Goal: Task Accomplishment & Management: Use online tool/utility

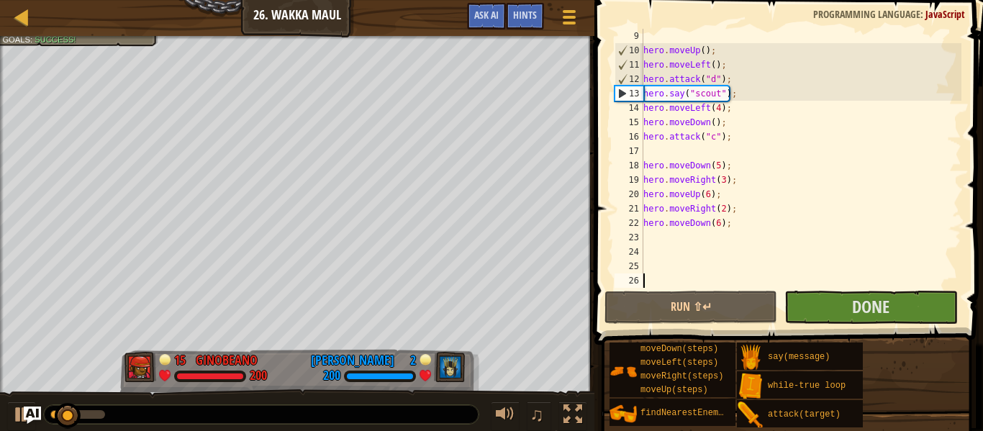
scroll to position [158, 0]
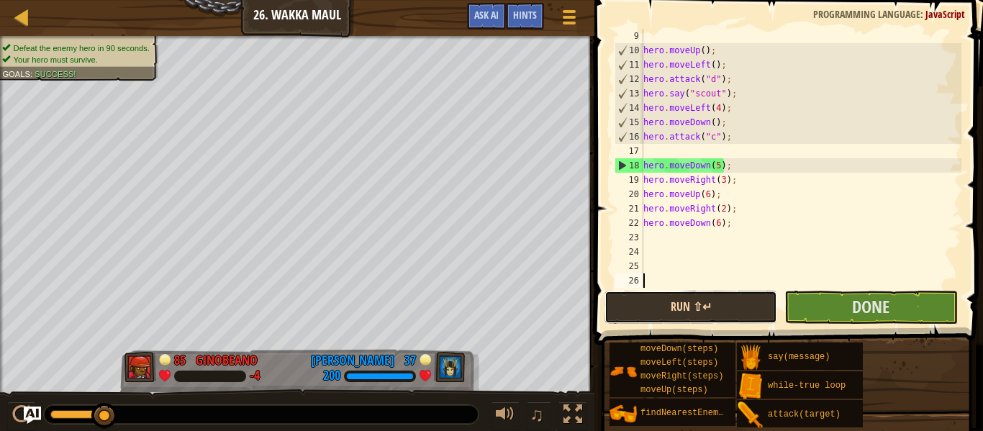
click at [731, 312] on button "Run ⇧↵" at bounding box center [691, 307] width 173 height 33
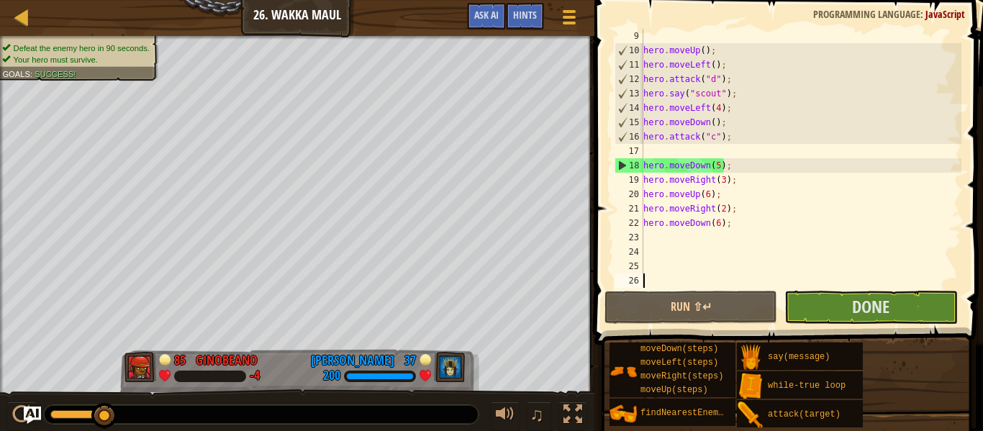
click at [57, 414] on div "0:01.5 Now: 0:16.3 Max: 0:16.3" at bounding box center [77, 414] width 55 height 9
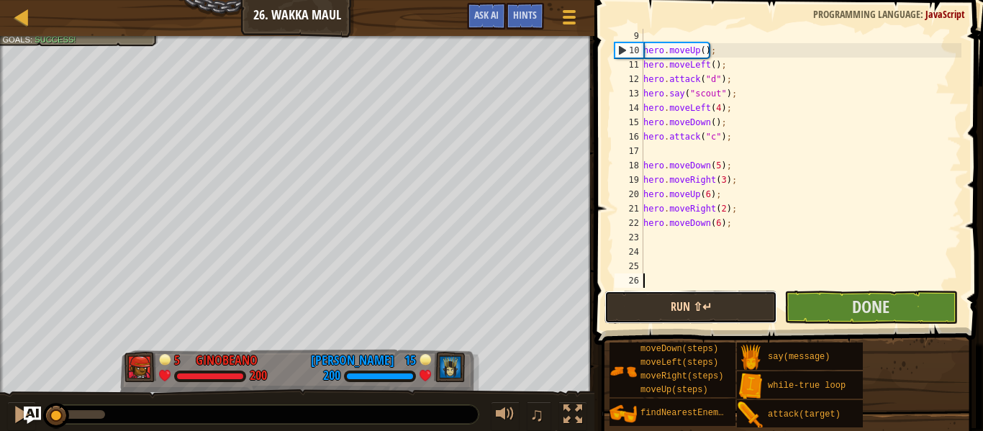
click at [677, 306] on button "Run ⇧↵" at bounding box center [691, 307] width 173 height 33
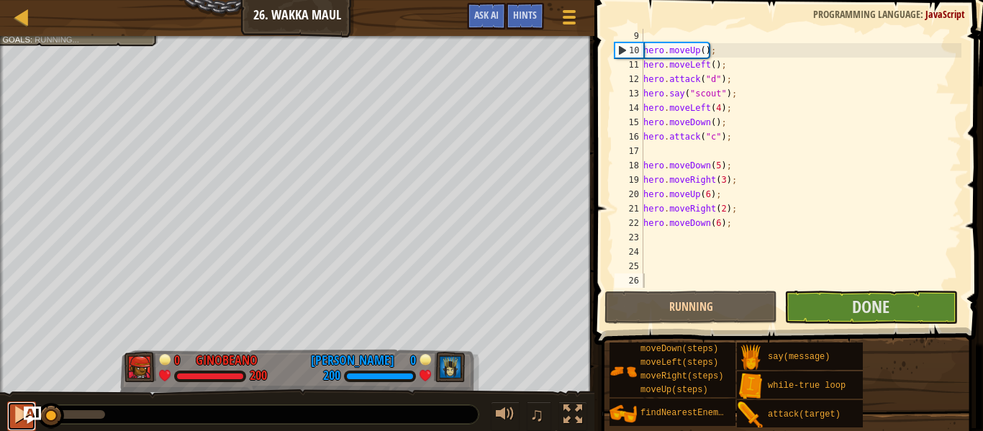
click at [15, 422] on div at bounding box center [21, 414] width 19 height 19
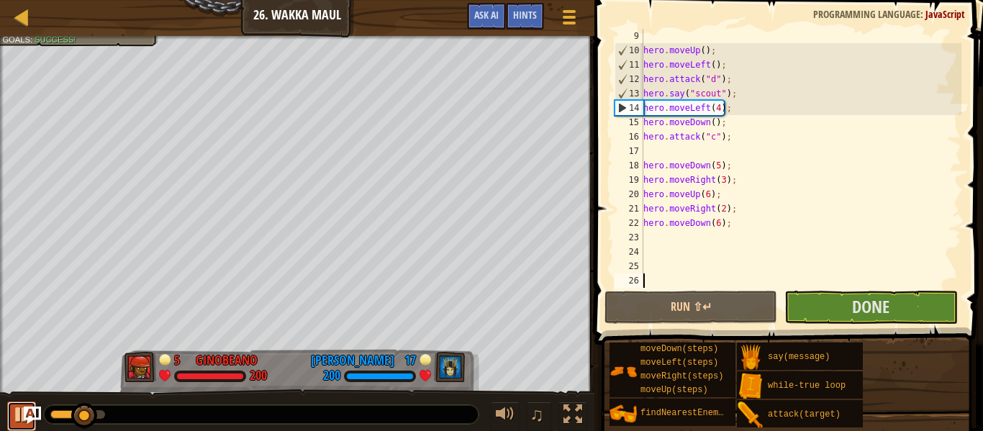
click at [13, 424] on div at bounding box center [21, 414] width 19 height 19
click at [17, 424] on div at bounding box center [21, 414] width 19 height 19
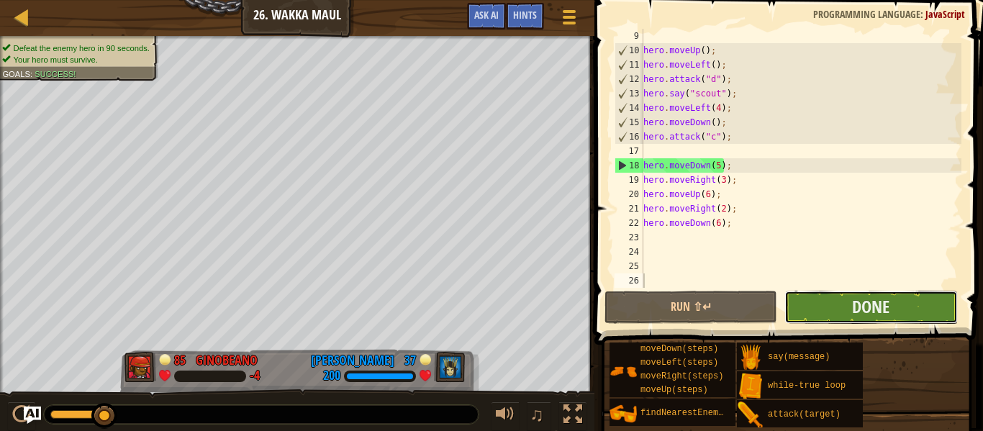
click at [817, 312] on button "Done" at bounding box center [871, 307] width 173 height 33
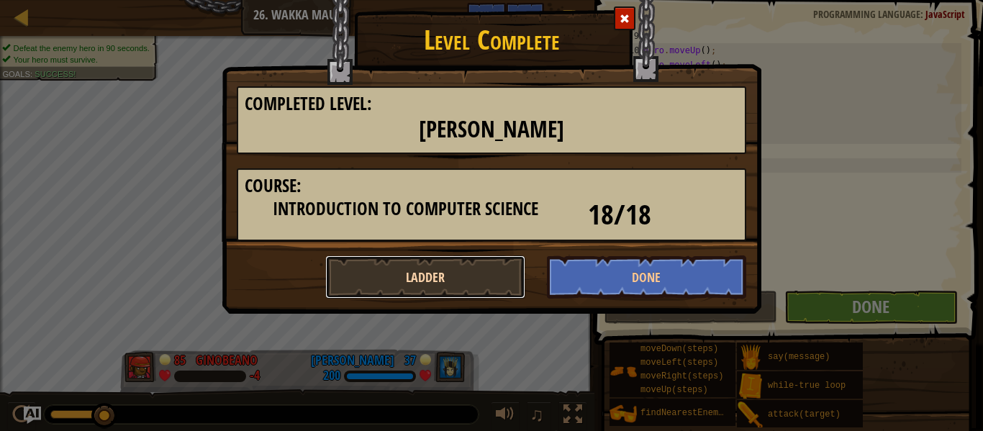
click at [511, 279] on button "Ladder" at bounding box center [425, 277] width 200 height 43
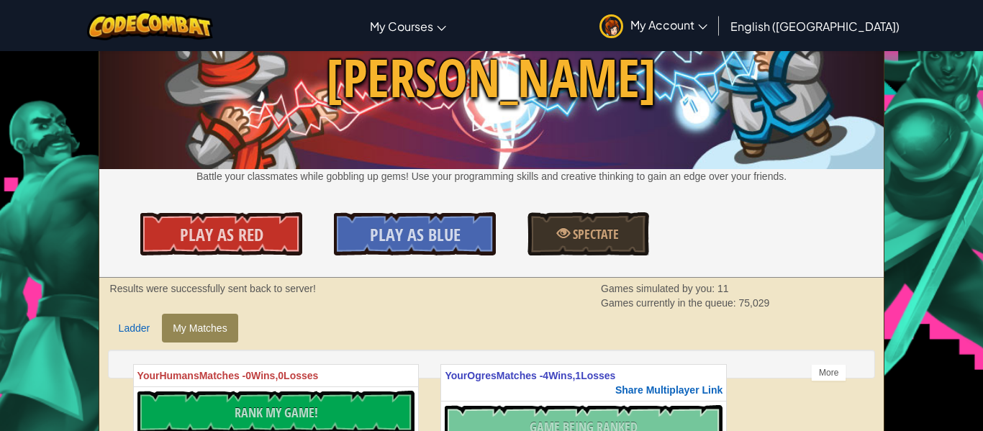
scroll to position [65, 0]
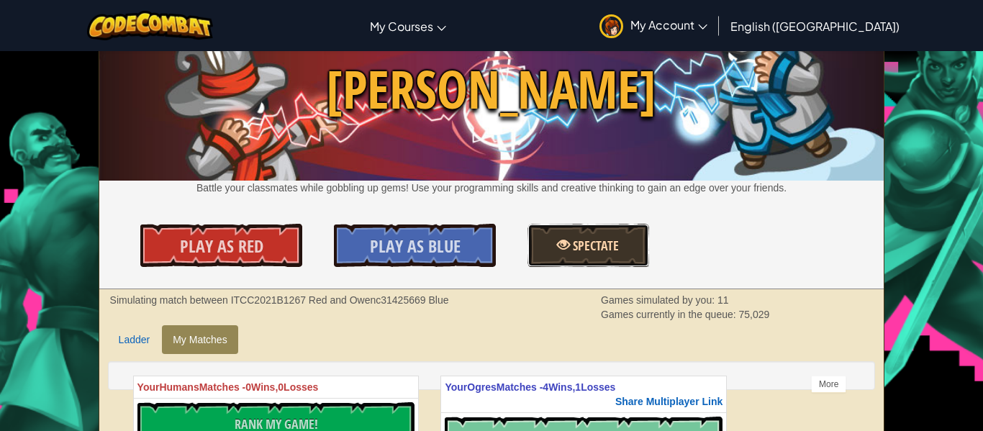
click at [542, 250] on link "Spectate" at bounding box center [588, 245] width 121 height 43
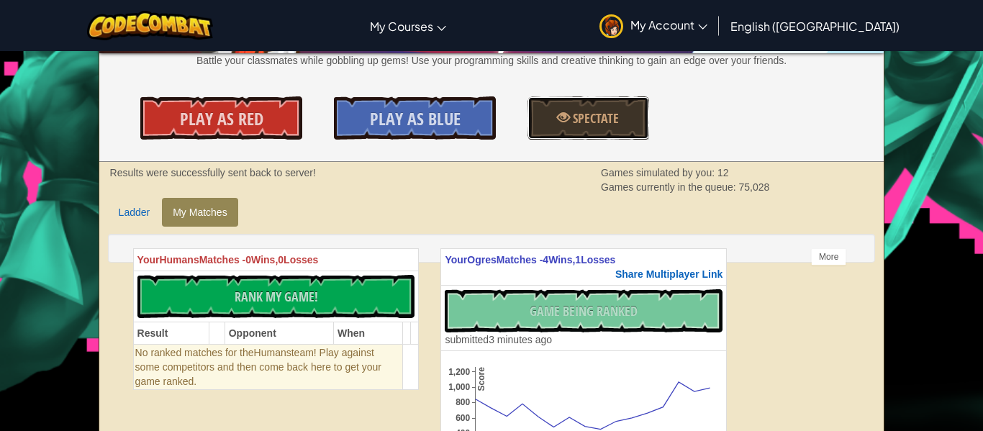
scroll to position [211, 0]
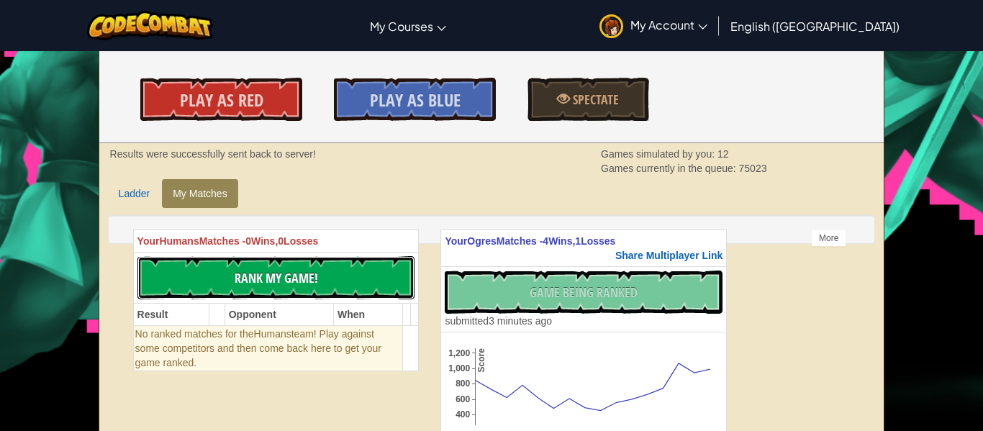
click at [284, 263] on button "No New Code to Rank Rank My Game! Submitting... Submitted for Ranking Failed to…" at bounding box center [276, 277] width 278 height 43
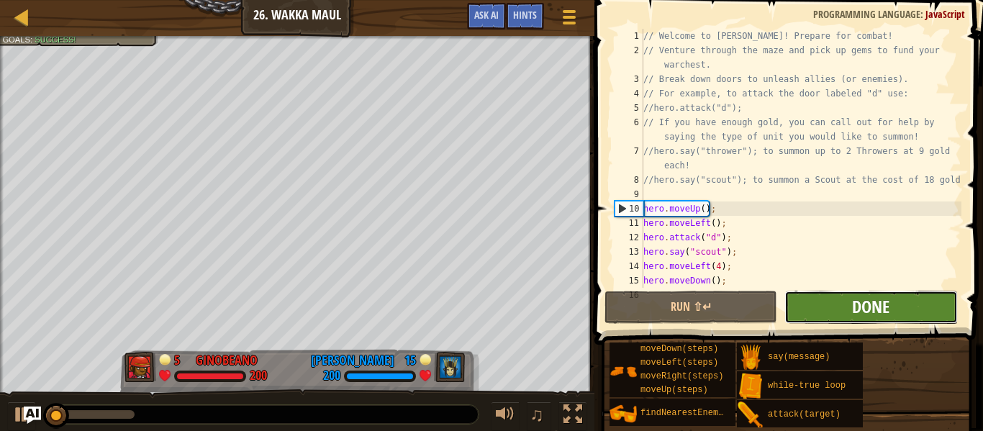
click at [860, 310] on span "Done" at bounding box center [870, 306] width 37 height 23
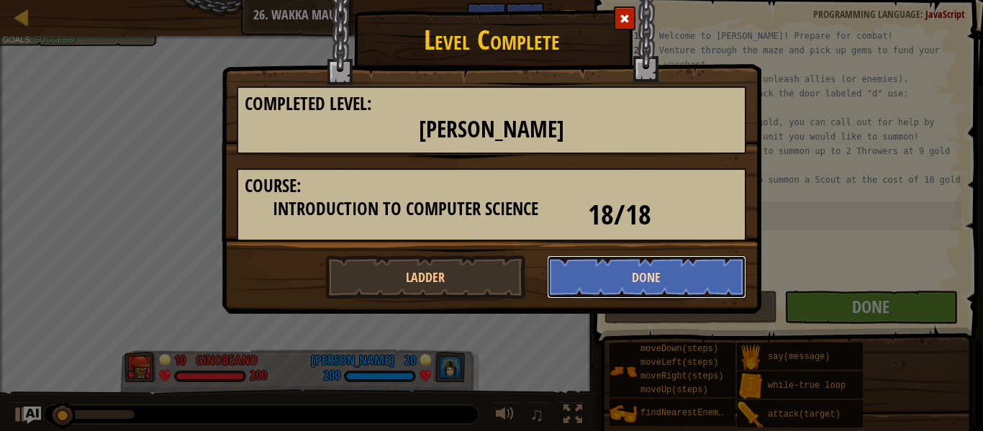
click at [584, 276] on button "Done" at bounding box center [647, 277] width 200 height 43
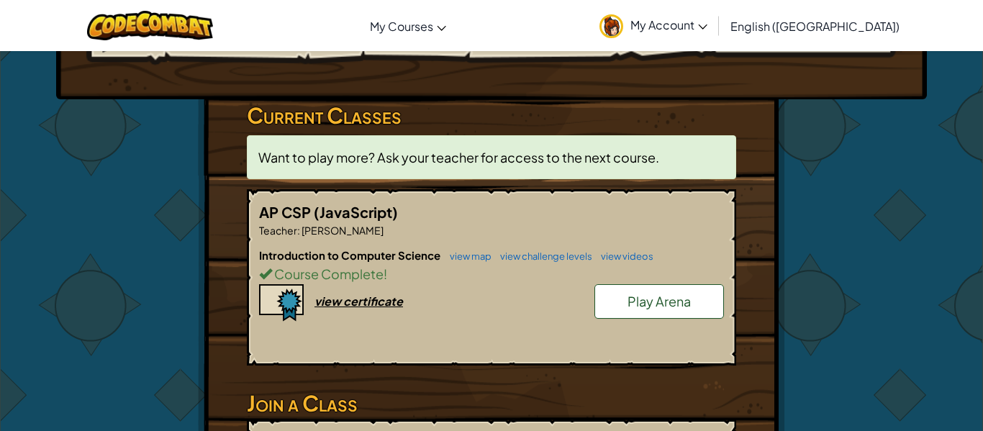
scroll to position [158, 0]
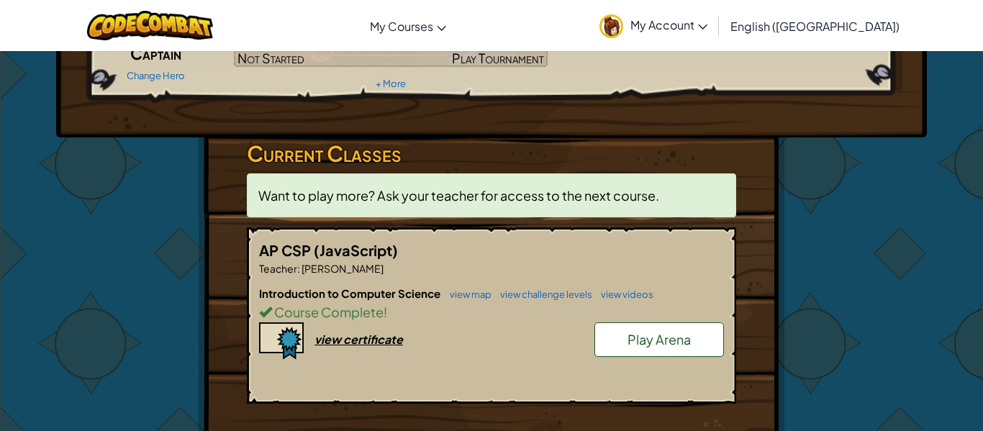
click at [640, 344] on span "Play Arena" at bounding box center [659, 339] width 63 height 17
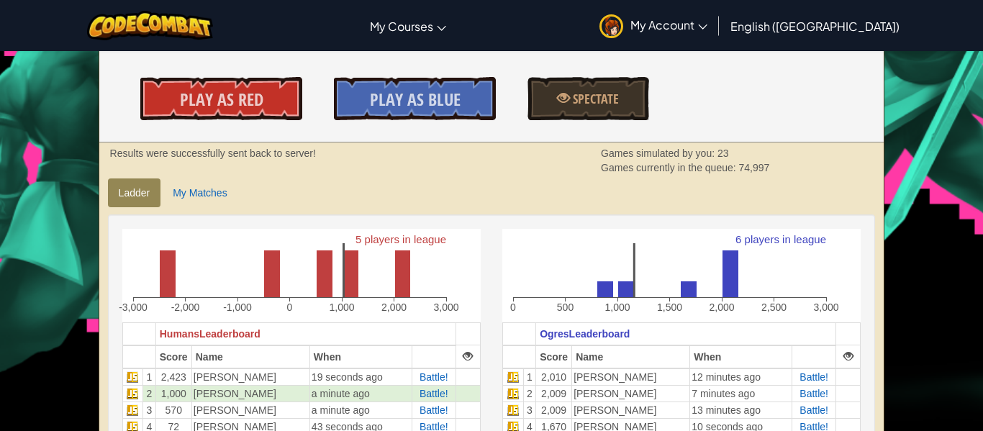
scroll to position [207, 0]
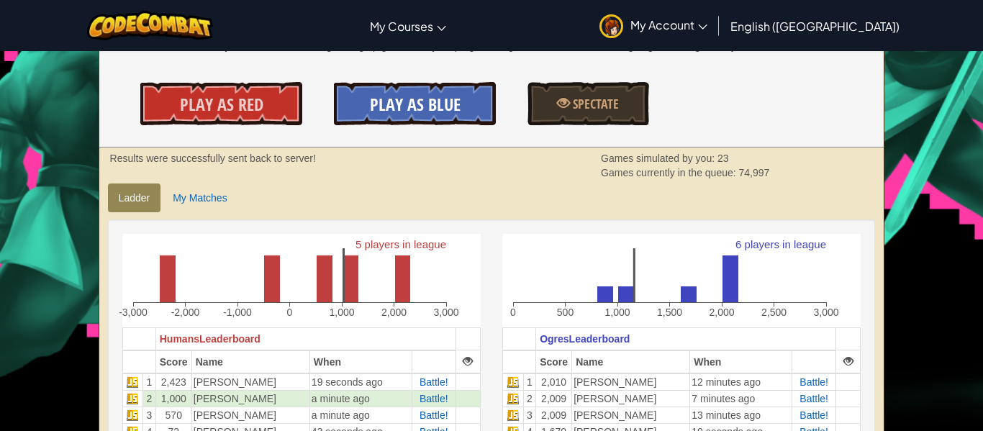
click at [416, 104] on span "Play As Blue" at bounding box center [415, 104] width 91 height 23
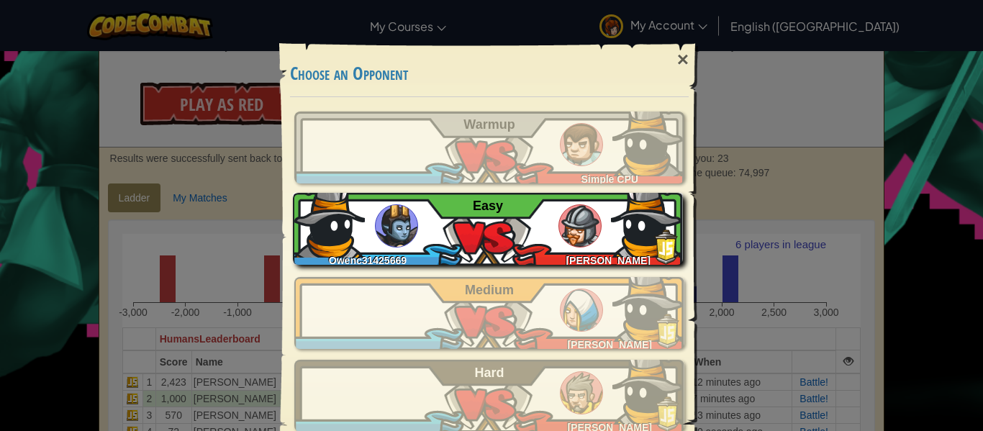
click at [467, 234] on div "Owenc31425669 jesse c Easy" at bounding box center [488, 229] width 390 height 72
